Goal: Task Accomplishment & Management: Manage account settings

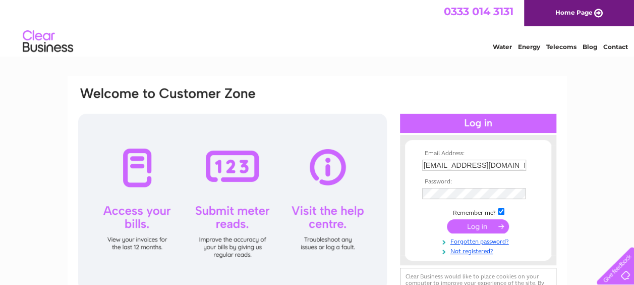
click at [477, 227] on input "submit" at bounding box center [478, 226] width 62 height 14
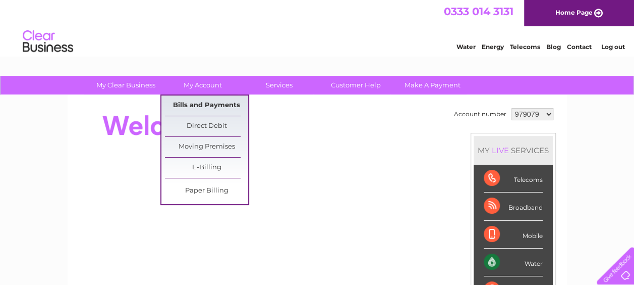
click at [191, 108] on link "Bills and Payments" at bounding box center [206, 105] width 83 height 20
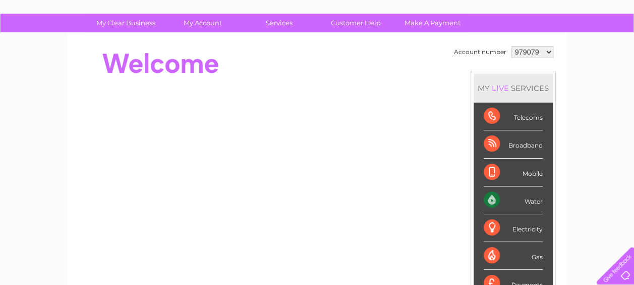
scroll to position [61, 0]
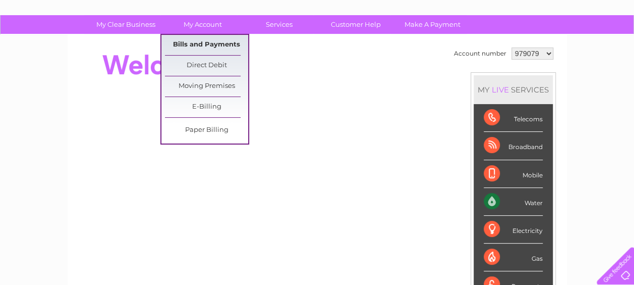
click at [196, 44] on link "Bills and Payments" at bounding box center [206, 45] width 83 height 20
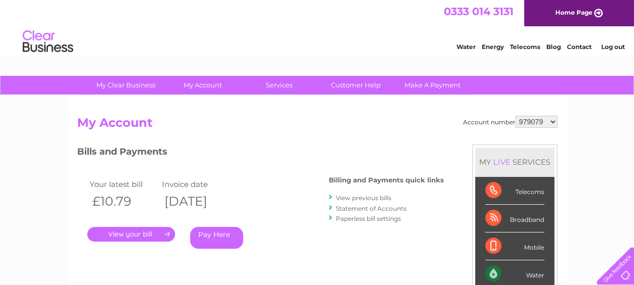
click at [130, 233] on link "." at bounding box center [131, 234] width 88 height 15
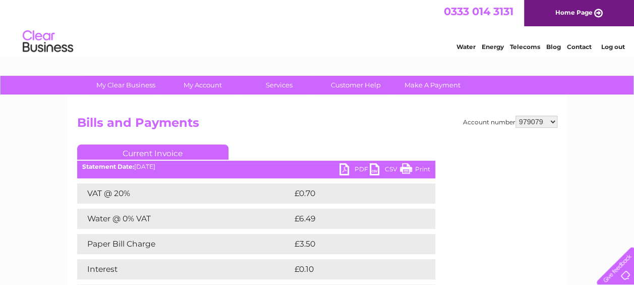
click at [345, 170] on link "PDF" at bounding box center [355, 170] width 30 height 15
